Goal: Information Seeking & Learning: Stay updated

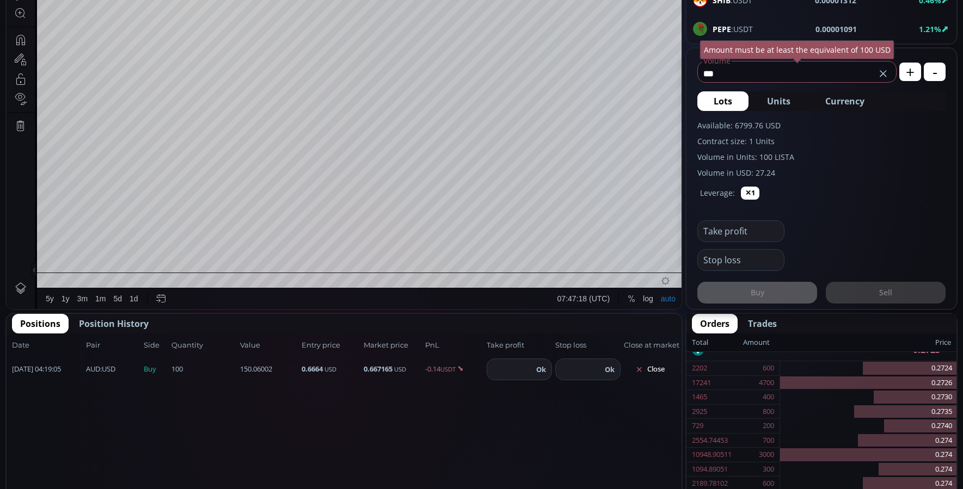
scroll to position [381, 0]
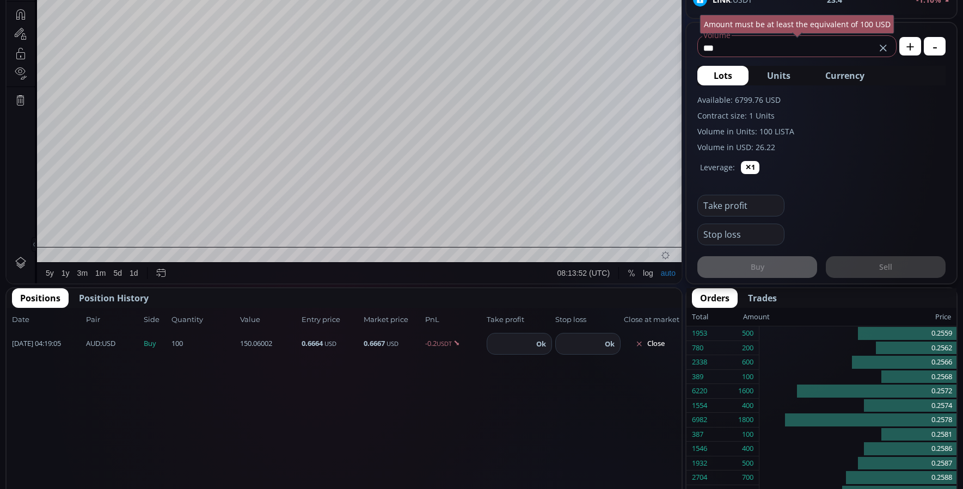
scroll to position [1641, 0]
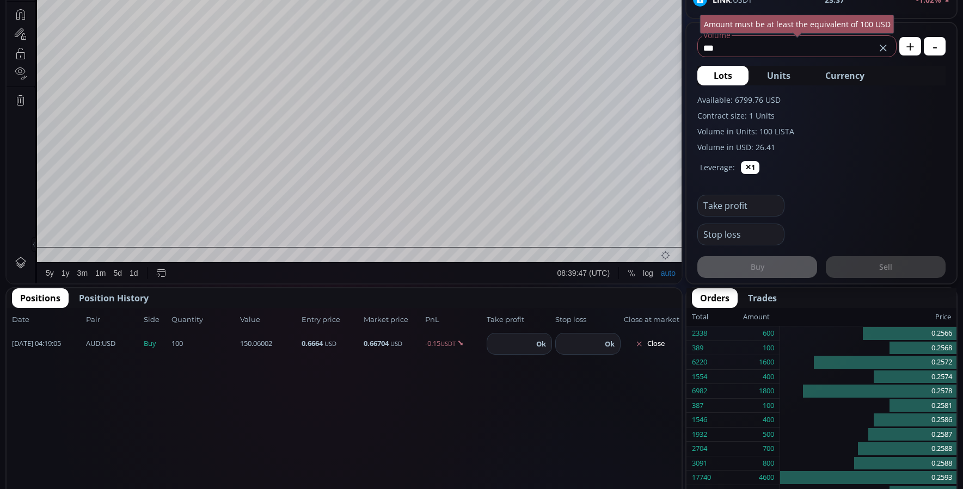
scroll to position [1641, 0]
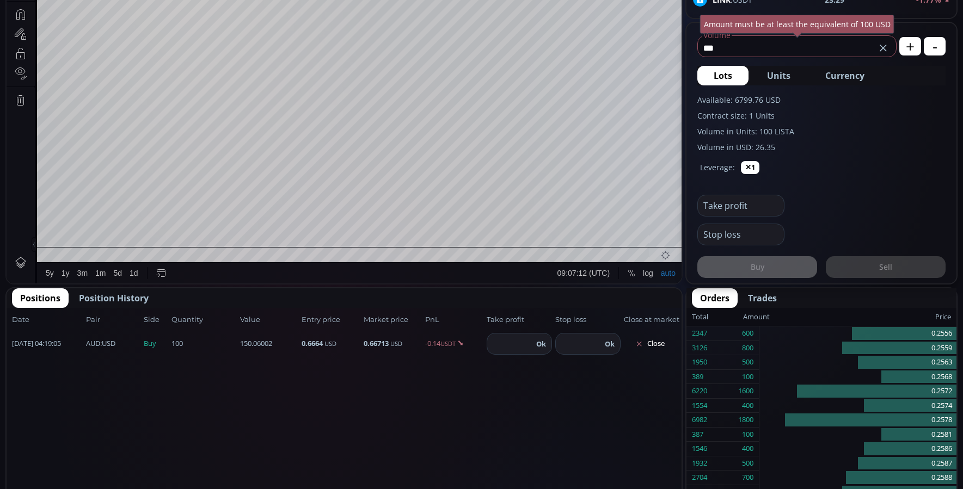
scroll to position [1641, 0]
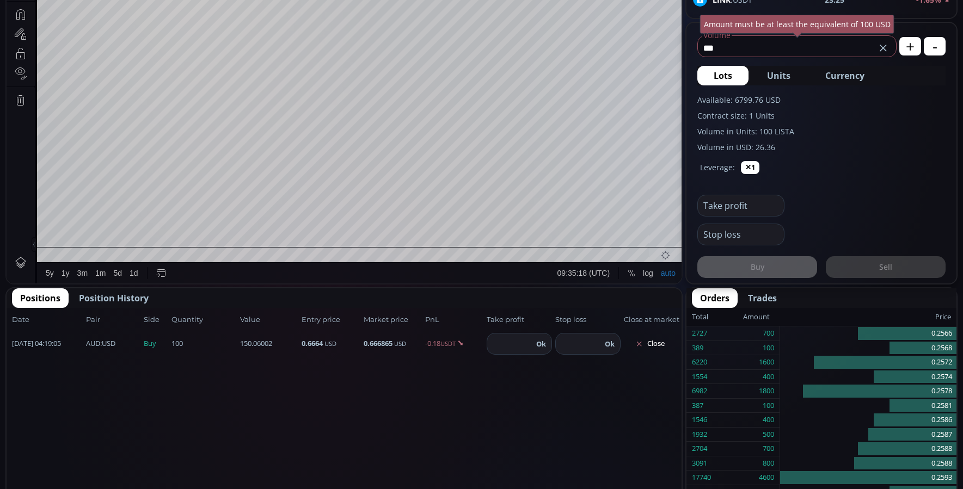
scroll to position [1641, 0]
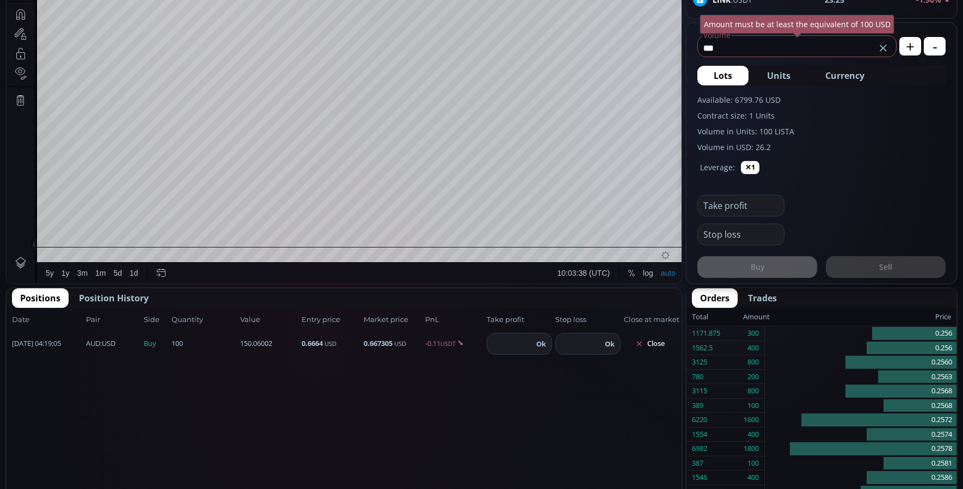
scroll to position [1641, 0]
